Goal: Task Accomplishment & Management: Complete application form

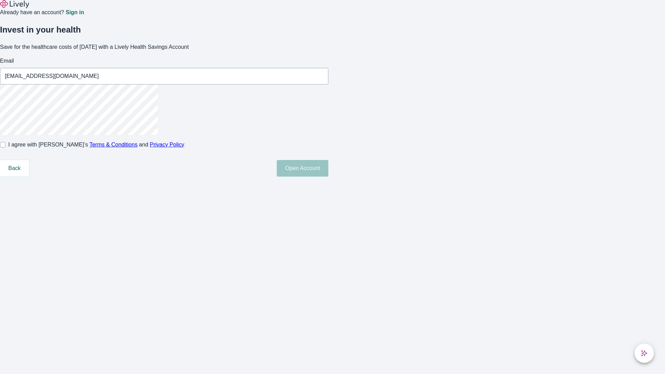
click at [6, 147] on input "I agree with Lively’s Terms & Conditions and Privacy Policy" at bounding box center [3, 145] width 6 height 6
checkbox input "true"
click at [328, 177] on button "Open Account" at bounding box center [303, 168] width 52 height 17
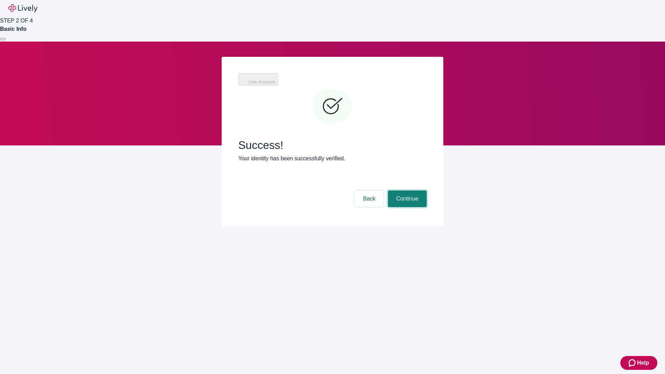
click at [406, 190] on button "Continue" at bounding box center [407, 198] width 39 height 17
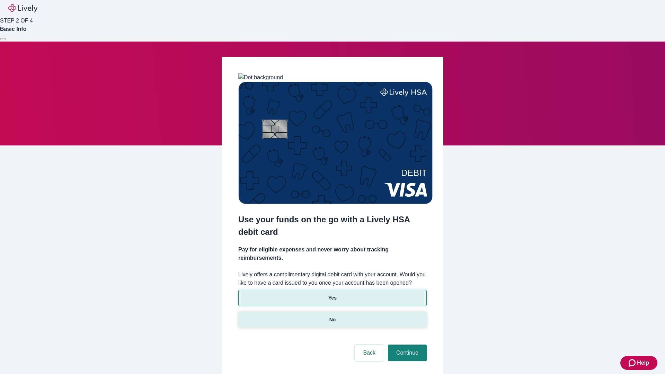
click at [332, 316] on p "No" at bounding box center [332, 319] width 7 height 7
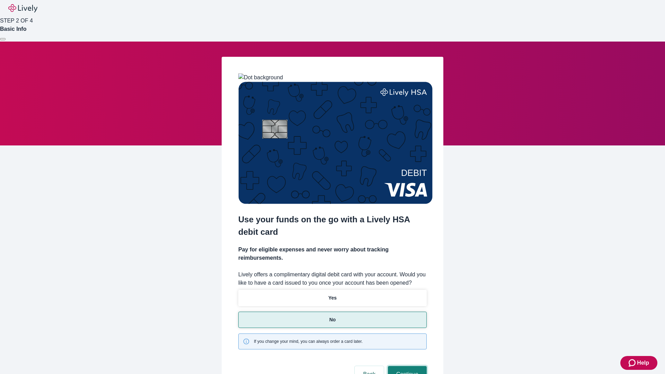
click at [406, 366] on button "Continue" at bounding box center [407, 374] width 39 height 17
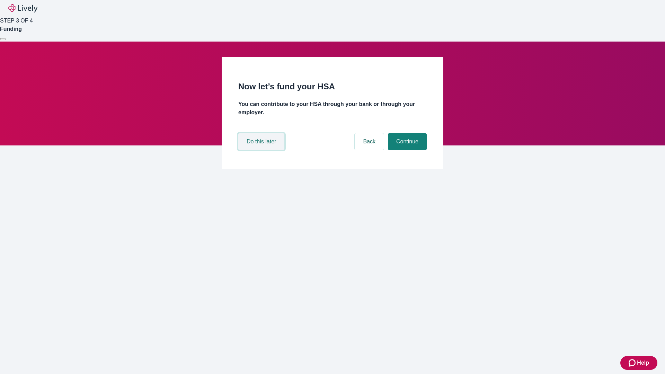
click at [262, 150] on button "Do this later" at bounding box center [261, 141] width 46 height 17
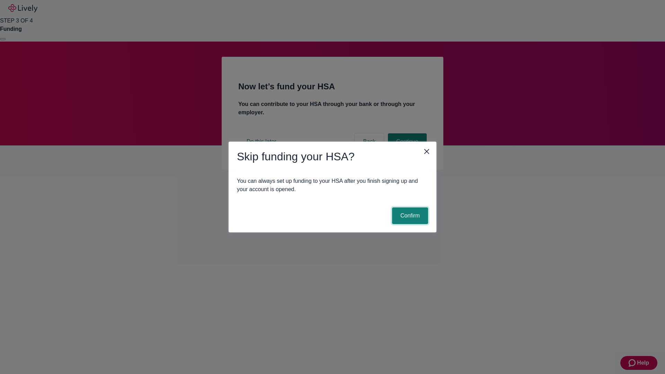
click at [409, 216] on button "Confirm" at bounding box center [410, 215] width 36 height 17
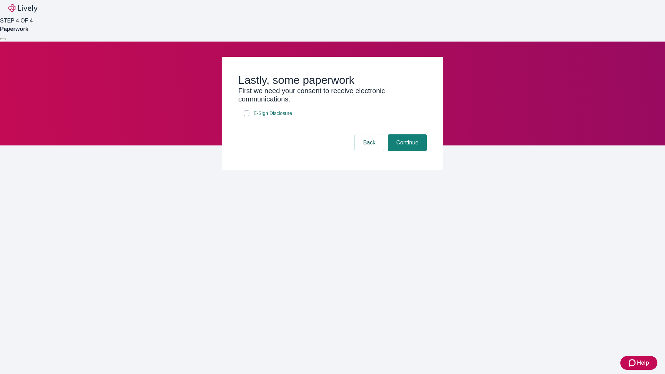
click at [247, 116] on input "E-Sign Disclosure" at bounding box center [247, 113] width 6 height 6
checkbox input "true"
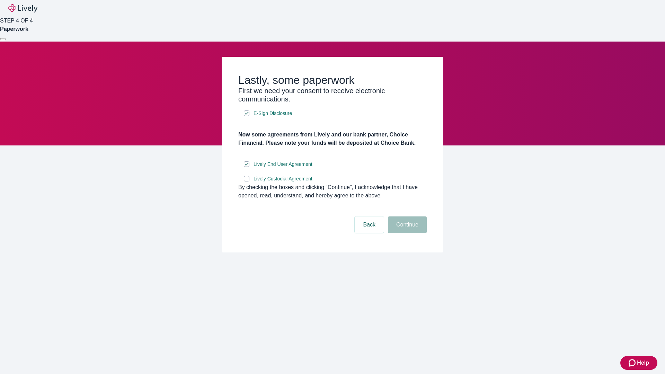
click at [247, 181] on input "Lively Custodial Agreement" at bounding box center [247, 179] width 6 height 6
checkbox input "true"
click at [406, 233] on button "Continue" at bounding box center [407, 224] width 39 height 17
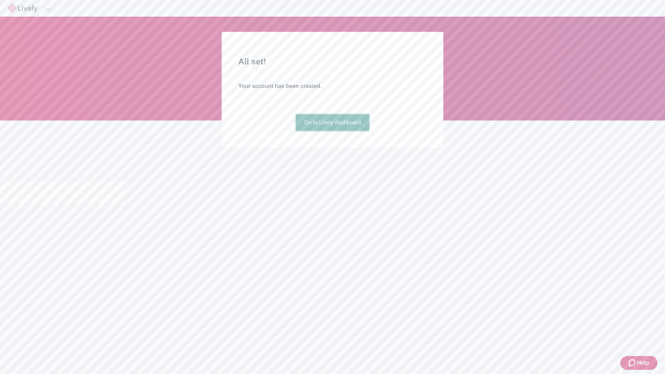
click at [332, 131] on link "Go to Lively dashboard" at bounding box center [333, 122] width 74 height 17
